Goal: Find specific page/section: Find specific page/section

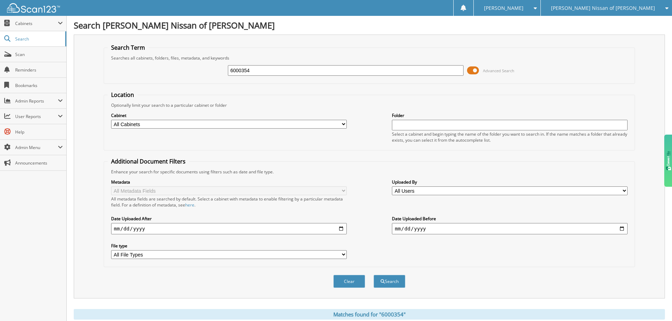
click at [246, 75] on input "6000354" at bounding box center [346, 70] width 236 height 11
paste input "2706"
type input "6002706"
click at [373, 275] on button "Search" at bounding box center [389, 281] width 32 height 13
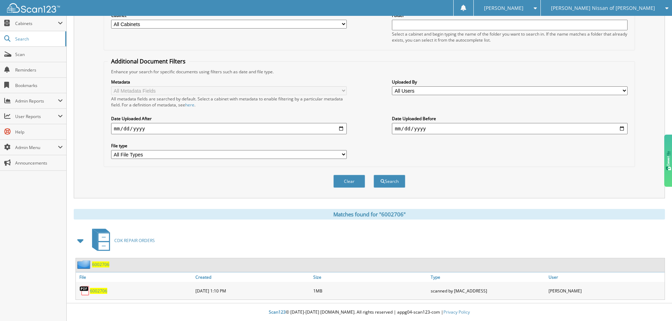
click at [97, 292] on span "6002706" at bounding box center [98, 291] width 17 height 6
